Goal: Navigation & Orientation: Find specific page/section

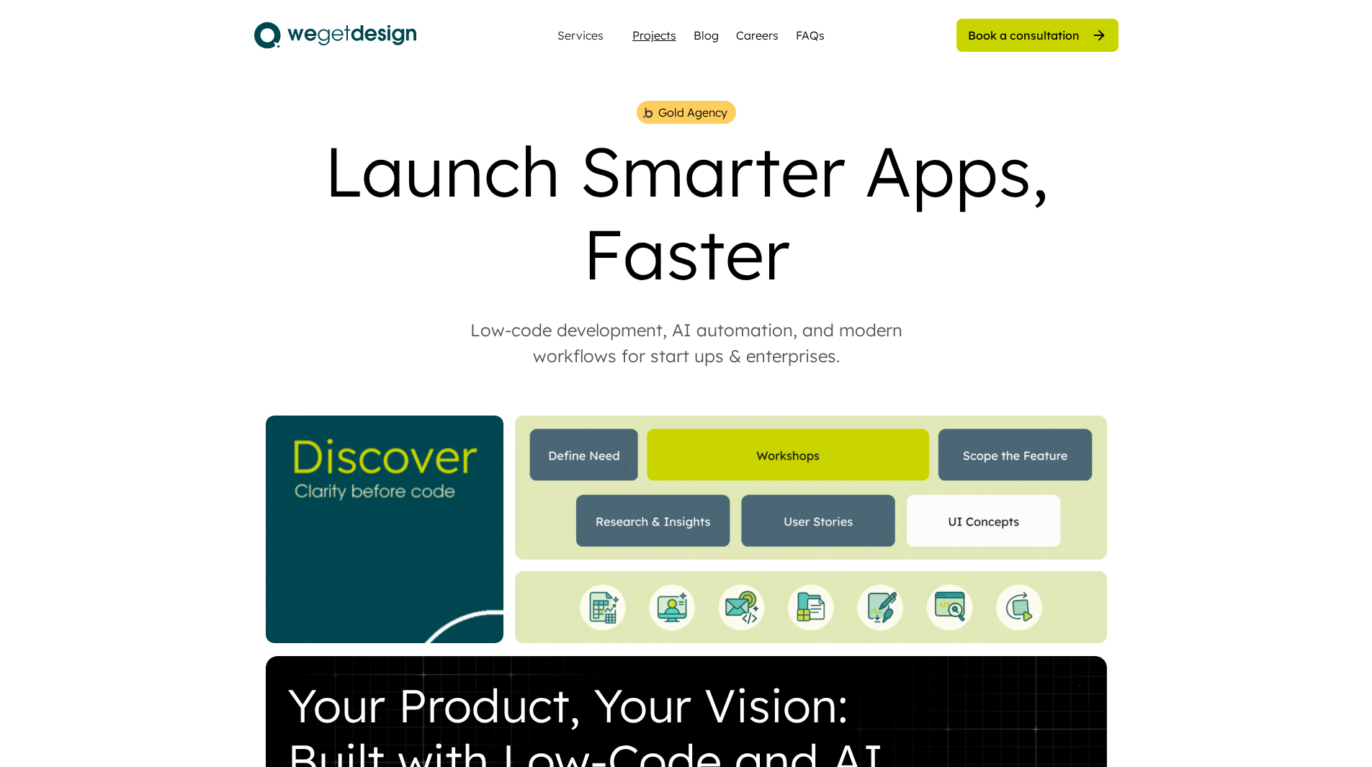
click at [660, 40] on div "Projects" at bounding box center [654, 35] width 44 height 17
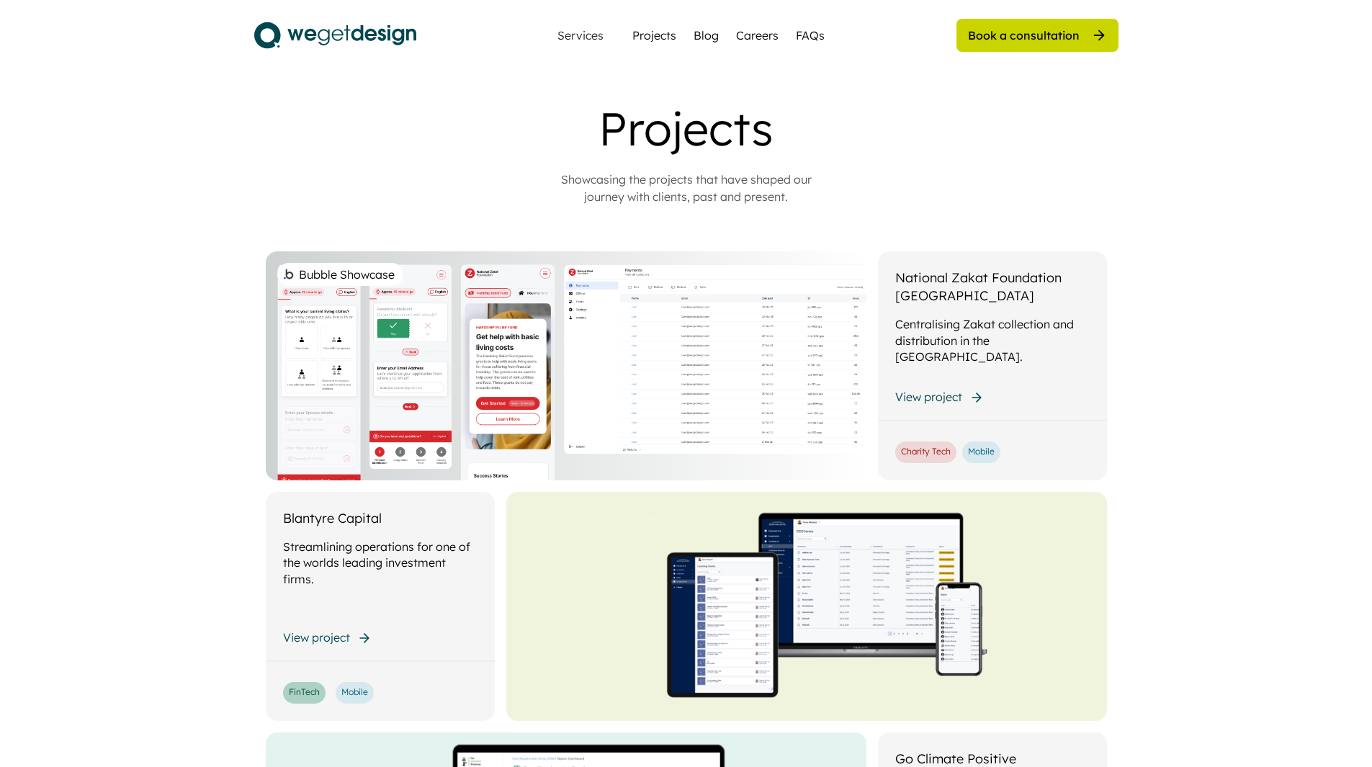
click at [337, 36] on img at bounding box center [335, 35] width 162 height 36
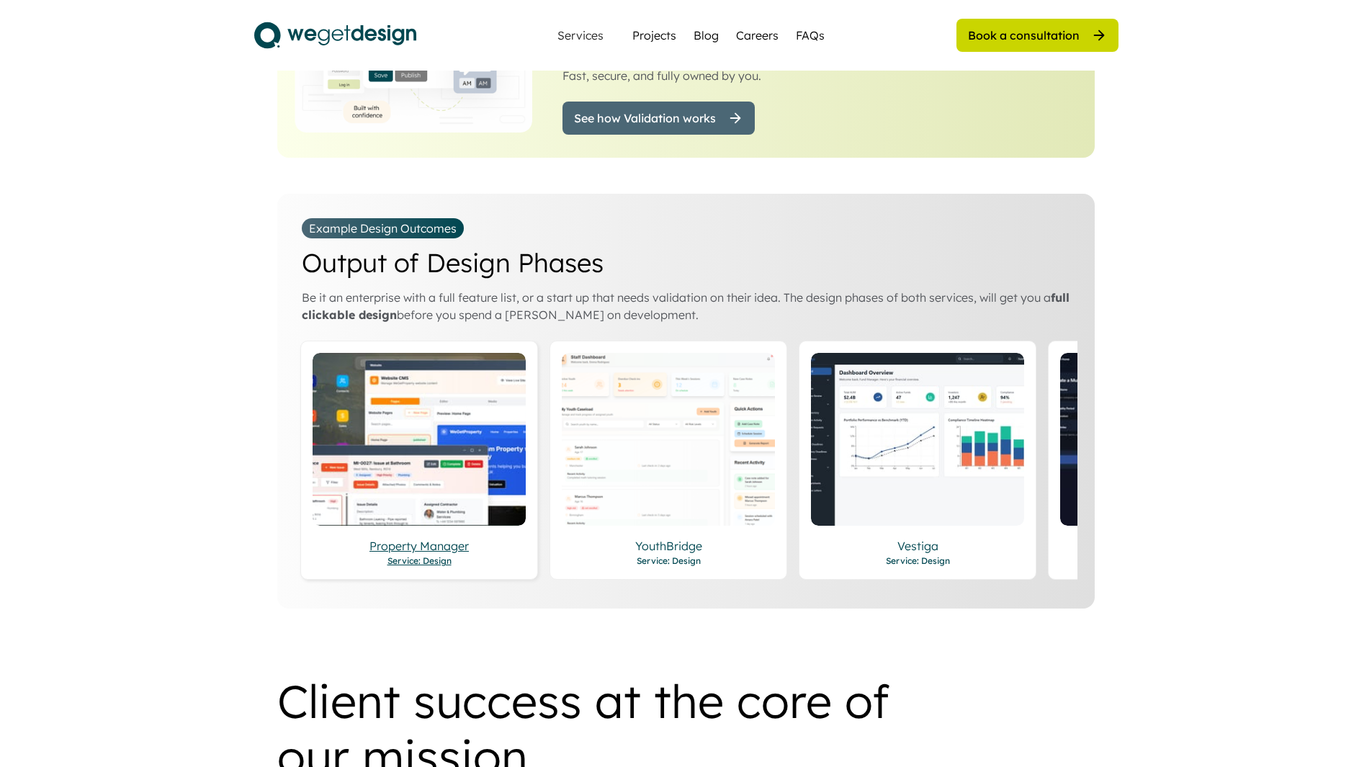
click at [433, 537] on div "Property Manager" at bounding box center [419, 545] width 213 height 17
